Goal: Transaction & Acquisition: Purchase product/service

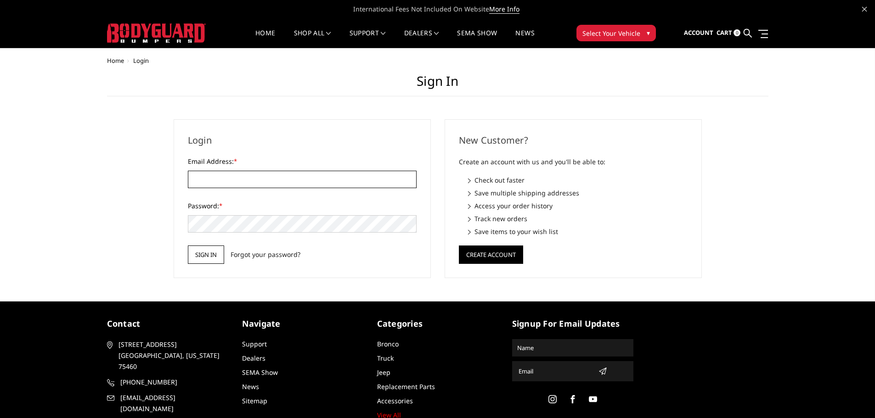
type input "JWCCPLUS@HOTMAIL.COM"
click at [212, 263] on input "Sign in" at bounding box center [206, 255] width 36 height 18
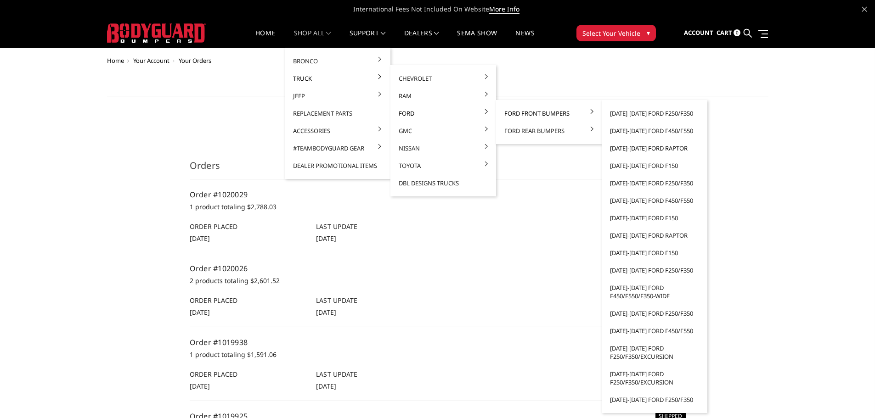
click at [655, 152] on link "[DATE]-[DATE] Ford Raptor" at bounding box center [654, 148] width 98 height 17
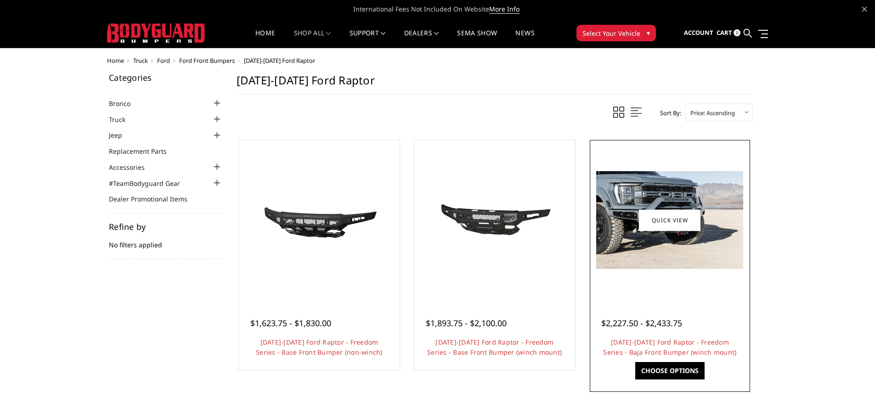
click at [711, 183] on img at bounding box center [669, 220] width 147 height 98
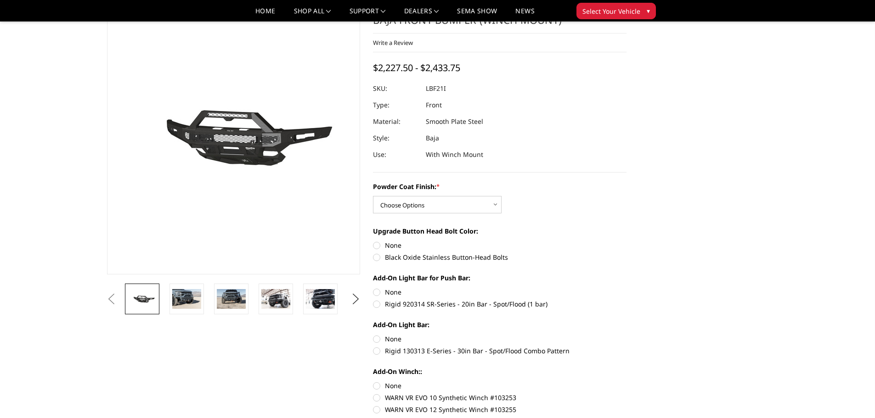
scroll to position [92, 0]
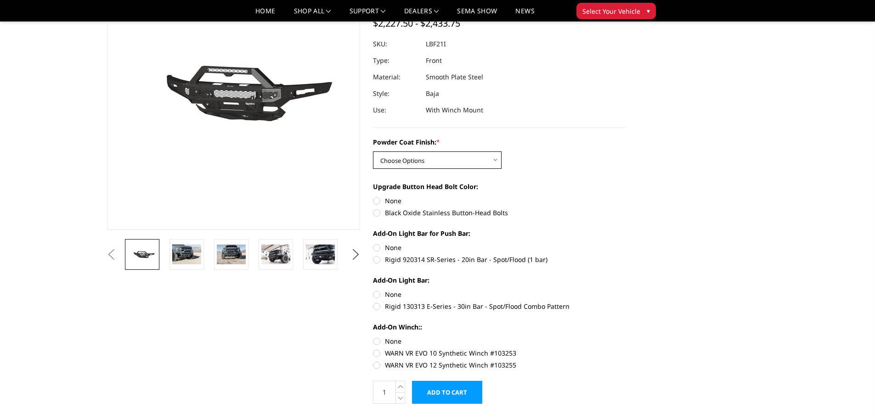
click at [426, 165] on select "Choose Options Bare Metal Texture Black Powder Coat" at bounding box center [437, 160] width 129 height 17
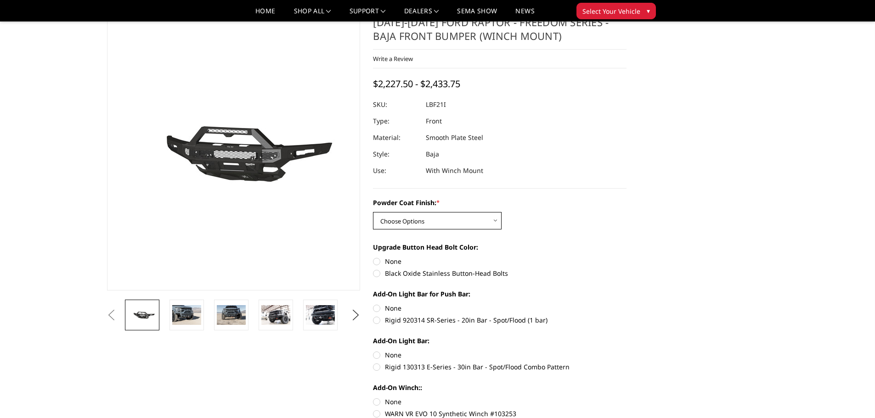
scroll to position [46, 0]
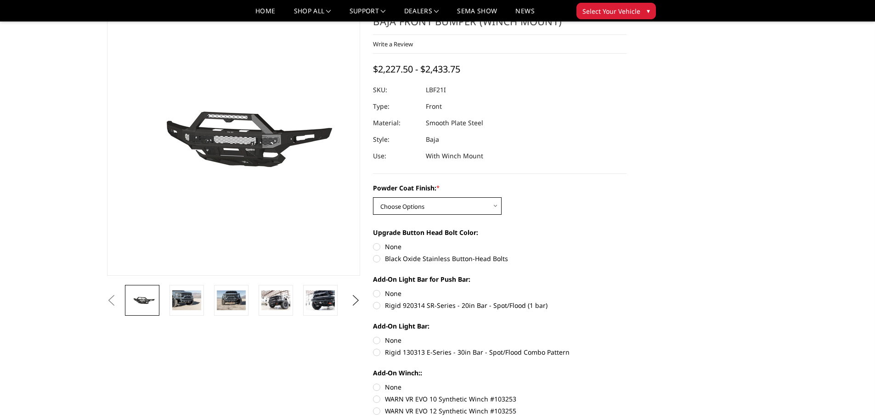
click at [451, 208] on select "Choose Options Bare Metal Texture Black Powder Coat" at bounding box center [437, 206] width 129 height 17
select select "2766"
click at [373, 198] on select "Choose Options Bare Metal Texture Black Powder Coat" at bounding box center [437, 206] width 129 height 17
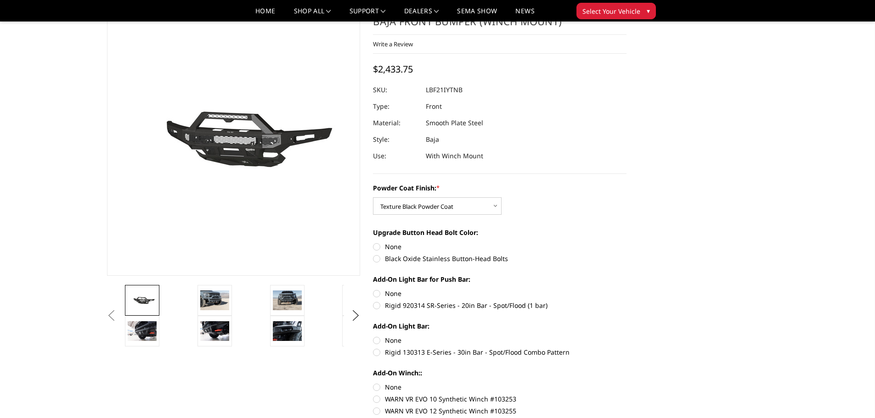
click at [378, 259] on label "Black Oxide Stainless Button-Head Bolts" at bounding box center [500, 259] width 254 height 10
click at [627, 243] on input "Black Oxide Stainless Button-Head Bolts" at bounding box center [627, 242] width 0 height 0
radio input "true"
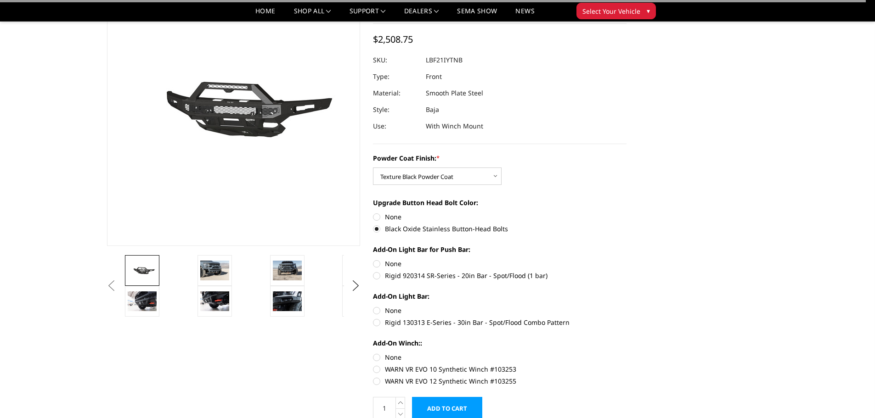
scroll to position [92, 0]
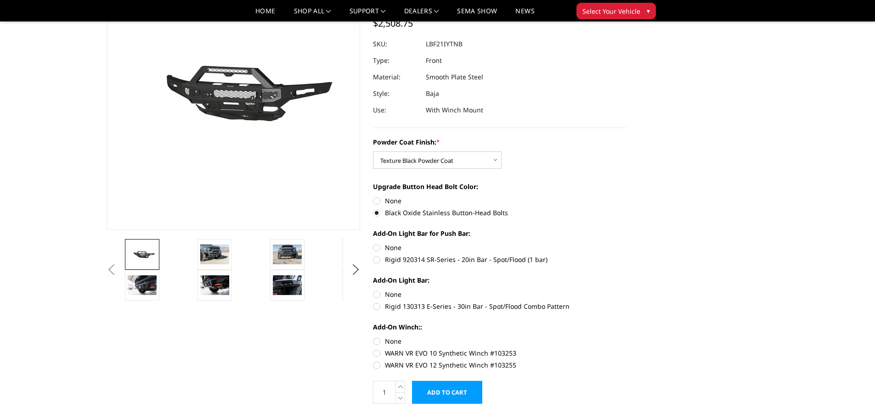
click at [375, 247] on label "None" at bounding box center [500, 248] width 254 height 10
click at [373, 243] on input "None" at bounding box center [373, 243] width 0 height 0
radio input "true"
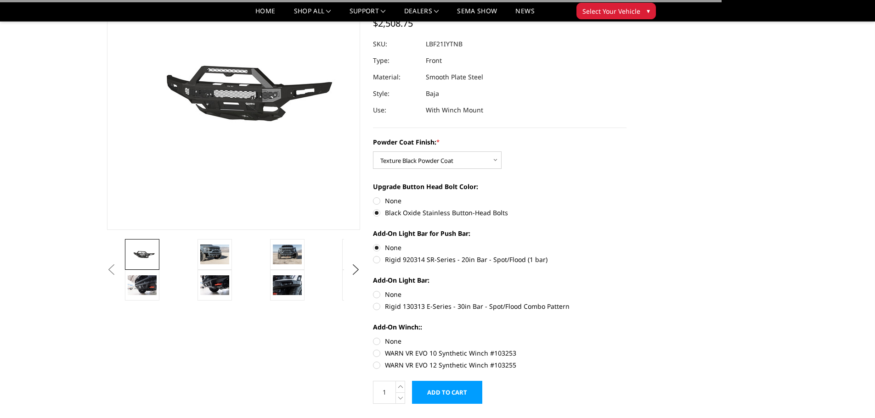
click at [376, 294] on label "None" at bounding box center [500, 295] width 254 height 10
click at [373, 290] on input "None" at bounding box center [373, 290] width 0 height 0
radio input "true"
click at [376, 339] on label "None" at bounding box center [500, 342] width 254 height 10
click at [373, 337] on input "None" at bounding box center [373, 337] width 0 height 0
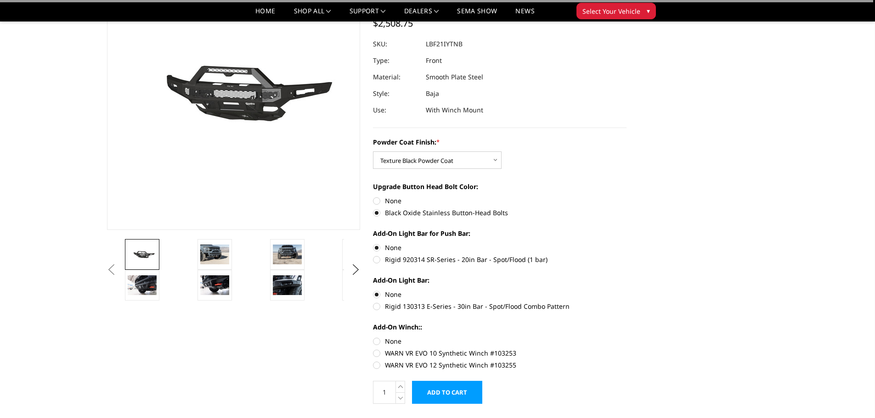
radio input "true"
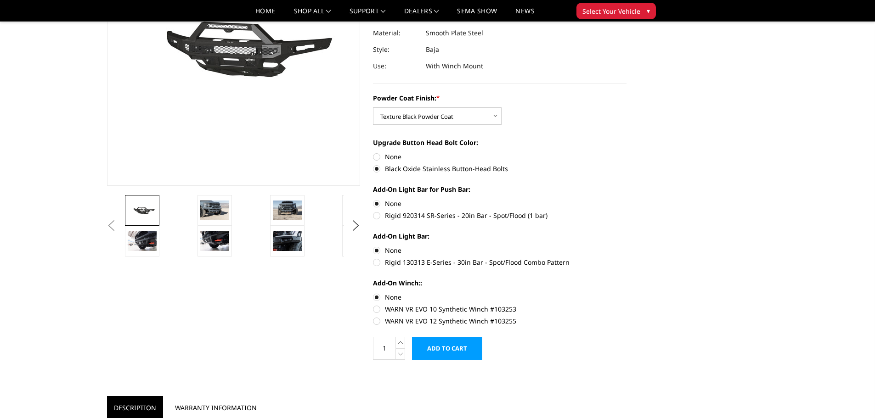
scroll to position [138, 0]
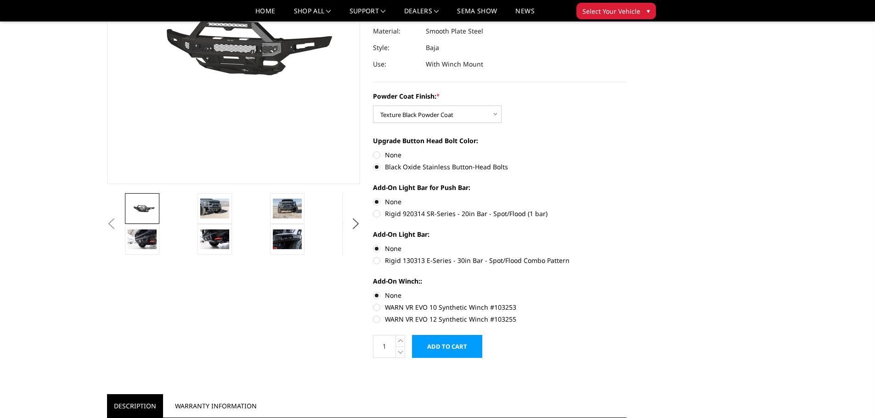
click at [441, 356] on input "Add to Cart" at bounding box center [447, 346] width 70 height 23
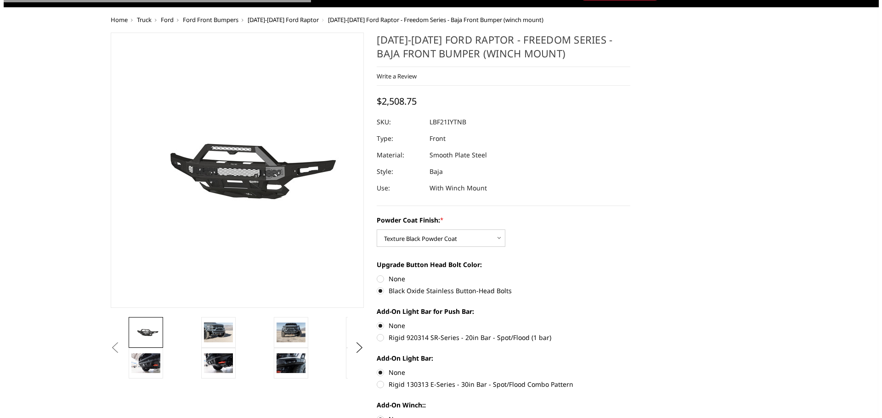
scroll to position [0, 0]
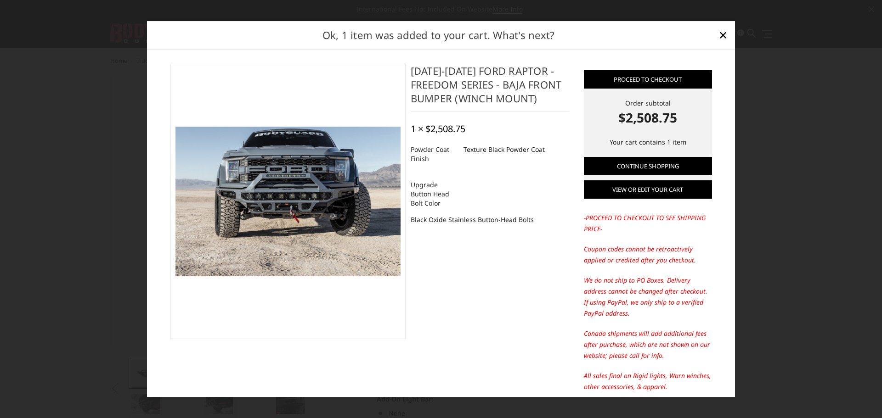
click at [639, 197] on link "View or edit your cart" at bounding box center [648, 190] width 128 height 18
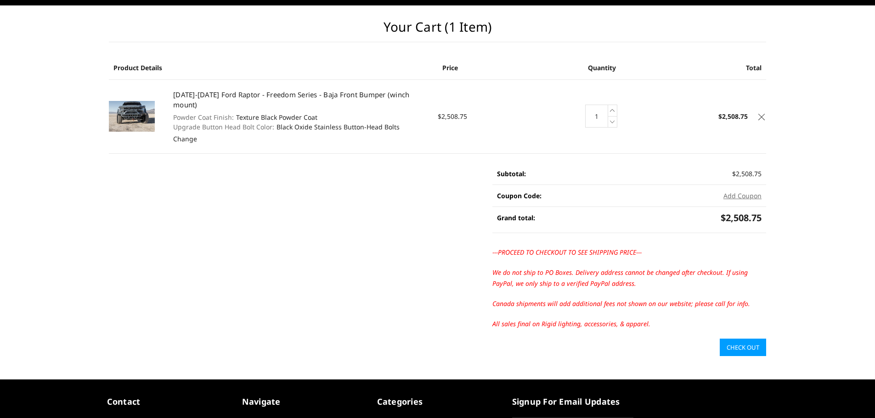
scroll to position [92, 0]
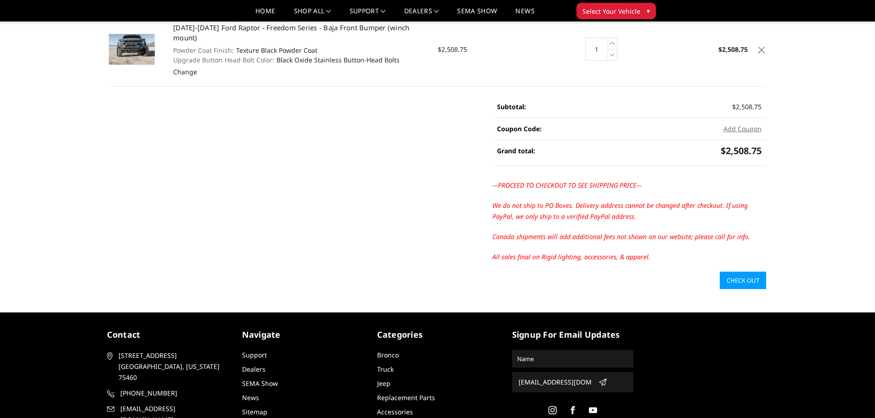
click at [730, 272] on link "Check out" at bounding box center [743, 280] width 46 height 17
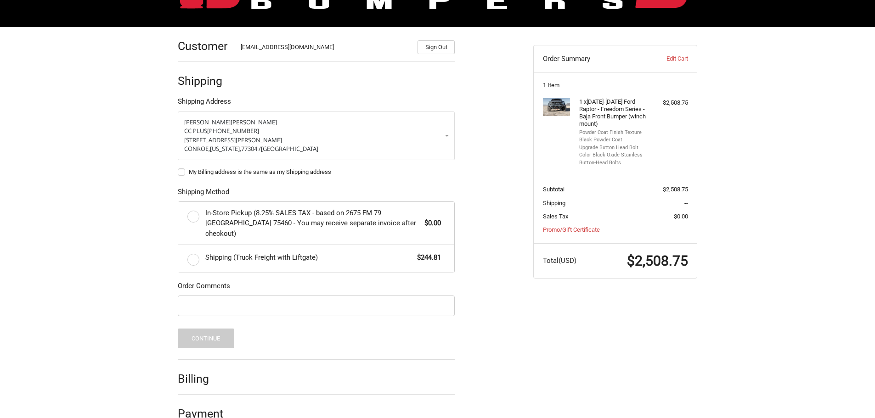
scroll to position [121, 0]
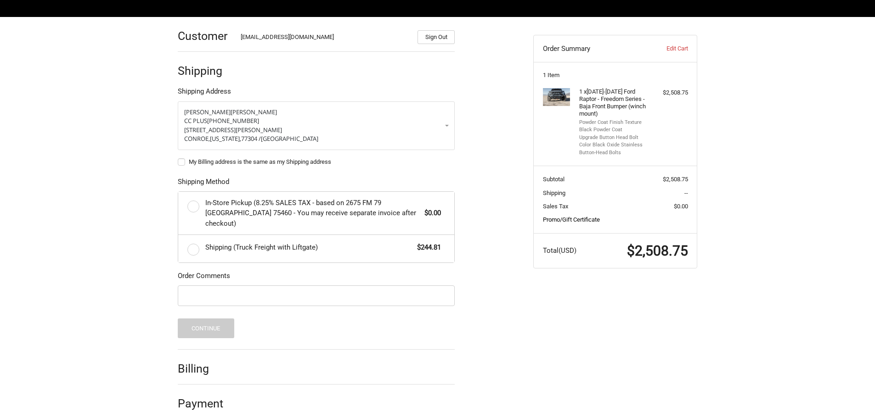
click at [589, 221] on link "Promo/Gift Certificate" at bounding box center [571, 219] width 57 height 7
click at [597, 236] on input "Gift Certificate or Coupon Code" at bounding box center [591, 239] width 96 height 21
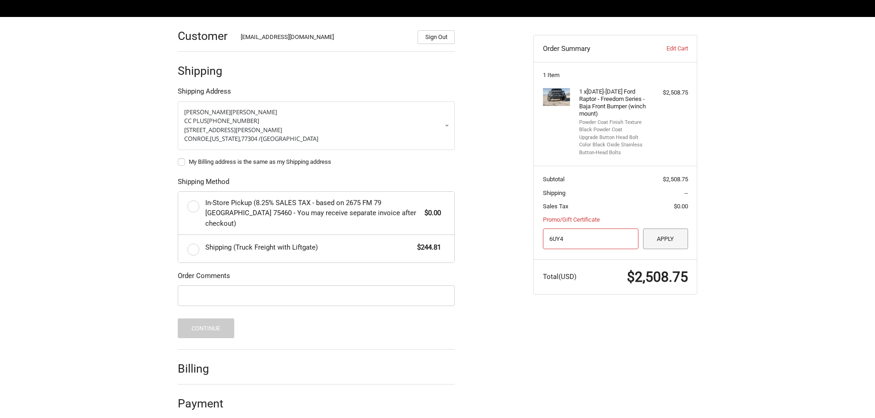
type input "6UY4"
click at [655, 240] on button "Apply" at bounding box center [665, 239] width 45 height 21
click at [671, 243] on button "Apply" at bounding box center [665, 239] width 45 height 21
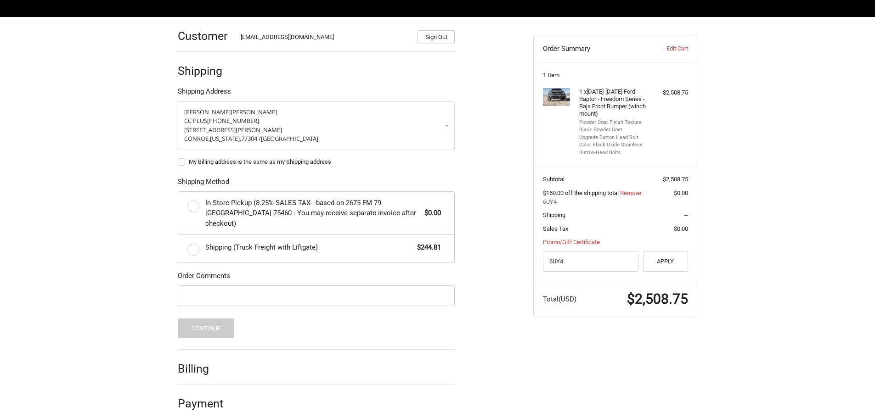
click at [743, 229] on div "Customer [EMAIL_ADDRESS][DOMAIN_NAME] Sign Out Shipping Shipping Address [PERSO…" at bounding box center [437, 223] width 875 height 412
click at [179, 164] on label "My Billing address is the same as my Shipping address" at bounding box center [316, 161] width 277 height 7
click at [178, 158] on input "My Billing address is the same as my Shipping address" at bounding box center [178, 158] width 0 height 0
checkbox input "true"
click at [186, 247] on label "Shipping (Truck Freight with Liftgate) $244.81" at bounding box center [316, 249] width 276 height 28
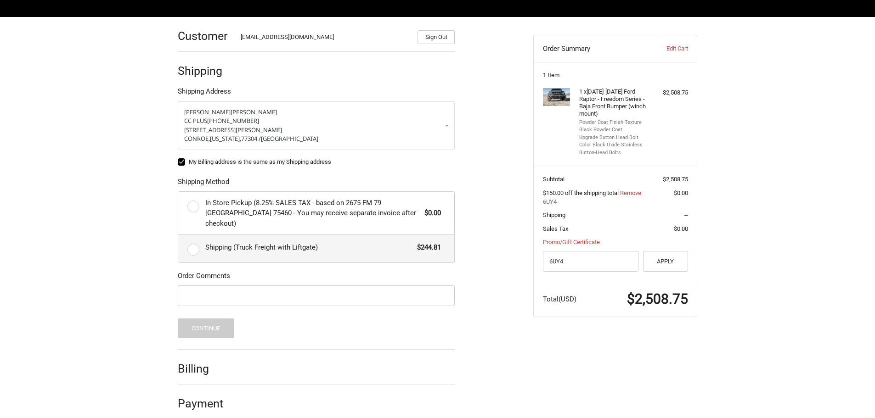
click at [179, 236] on input "Shipping (Truck Freight with Liftgate) $244.81" at bounding box center [178, 235] width 0 height 0
radio input "true"
click at [214, 287] on input "Order Comments" at bounding box center [316, 296] width 277 height 21
paste input "14487"
type input "14487KW"
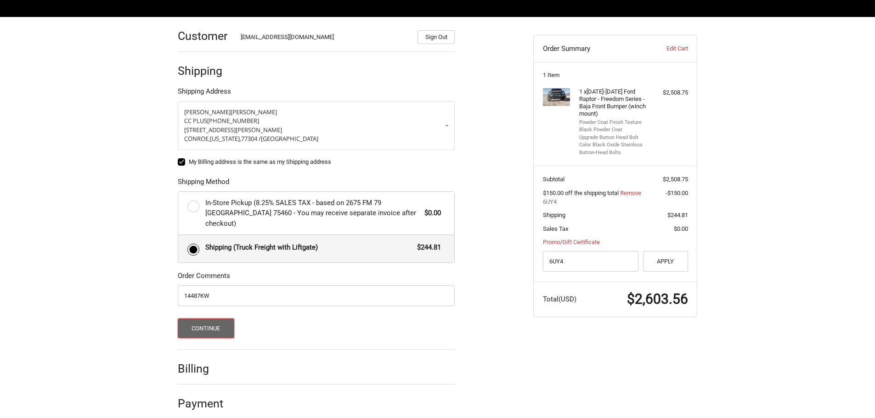
click at [218, 322] on button "Continue" at bounding box center [206, 329] width 57 height 20
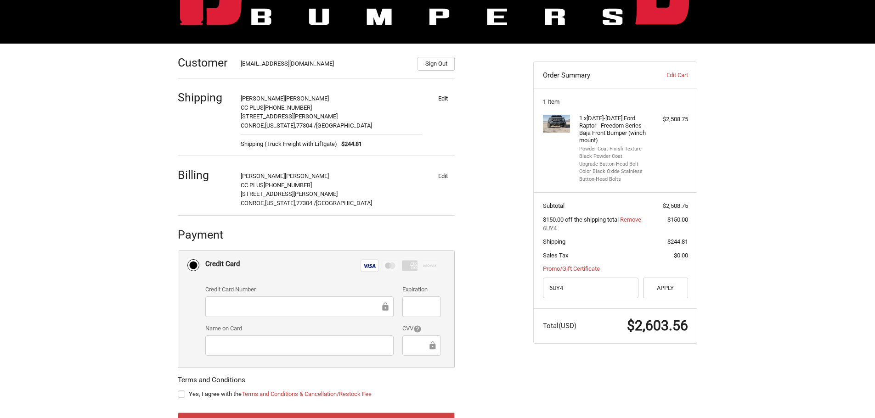
scroll to position [134, 0]
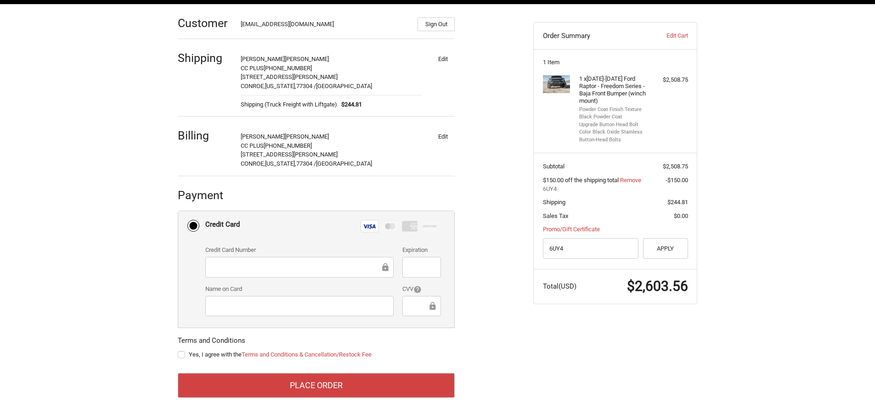
click at [184, 353] on label "Yes, I agree with the Terms and Conditions & Cancellation/Restock Fee" at bounding box center [316, 354] width 277 height 7
click at [178, 351] on input "Yes, I agree with the Terms and Conditions & Cancellation/Restock Fee" at bounding box center [178, 350] width 0 height 0
checkbox input "true"
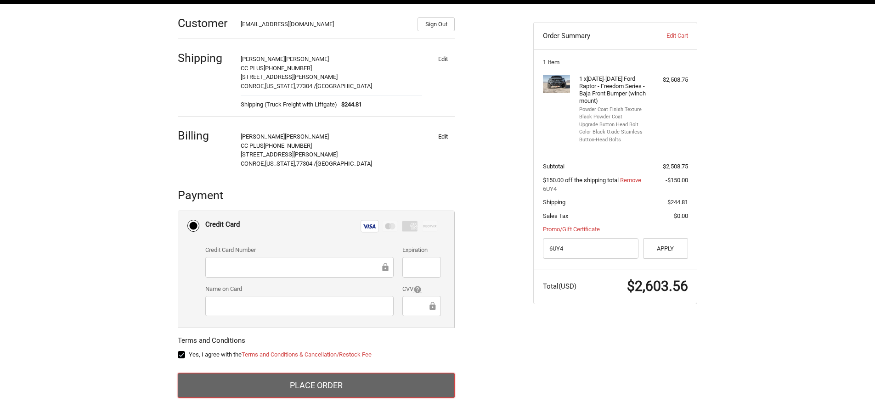
click at [318, 390] on button "Place Order" at bounding box center [316, 385] width 277 height 25
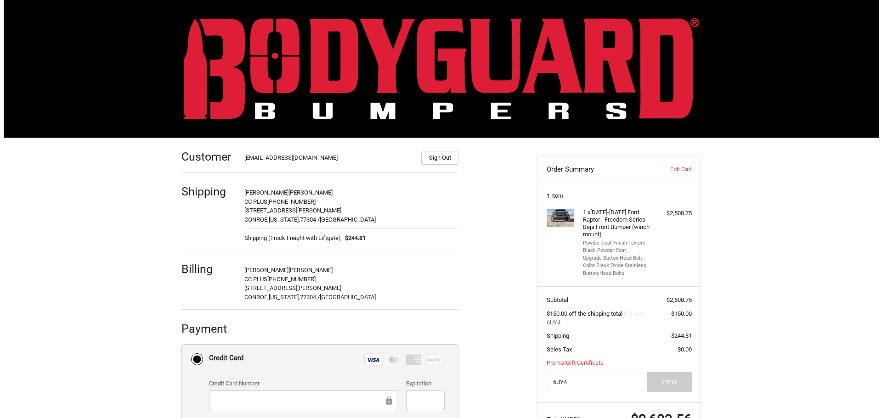
scroll to position [0, 0]
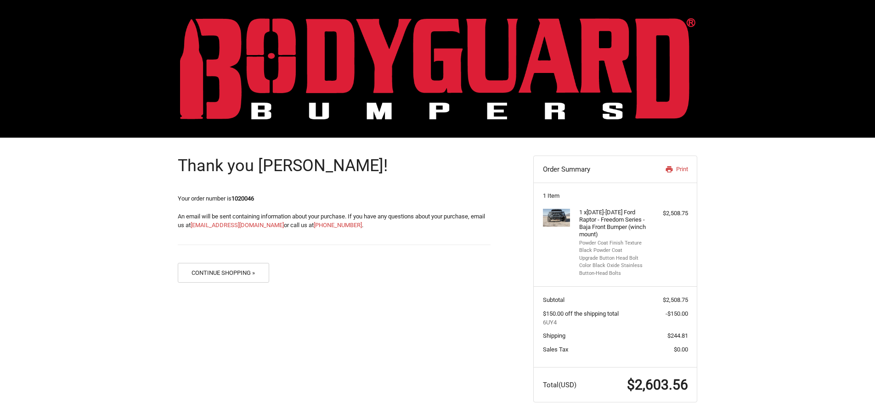
scroll to position [2, 0]
